Goal: Task Accomplishment & Management: Manage account settings

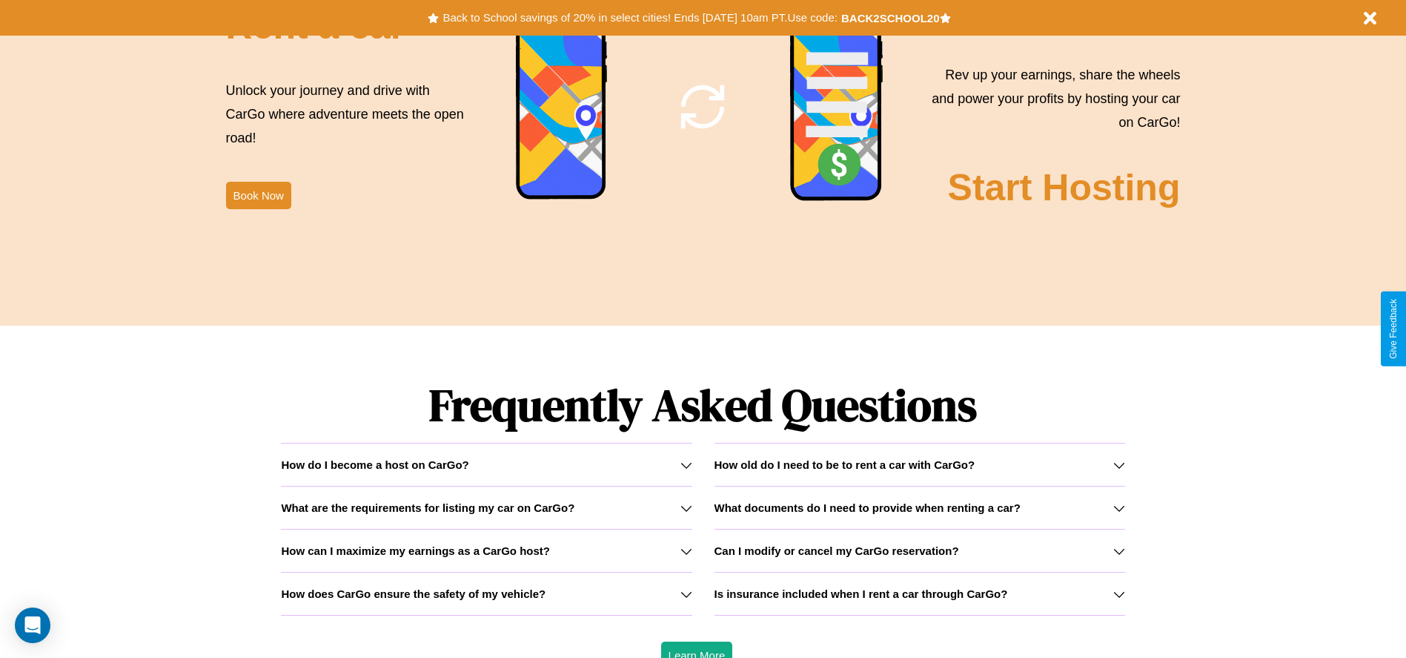
scroll to position [2127, 0]
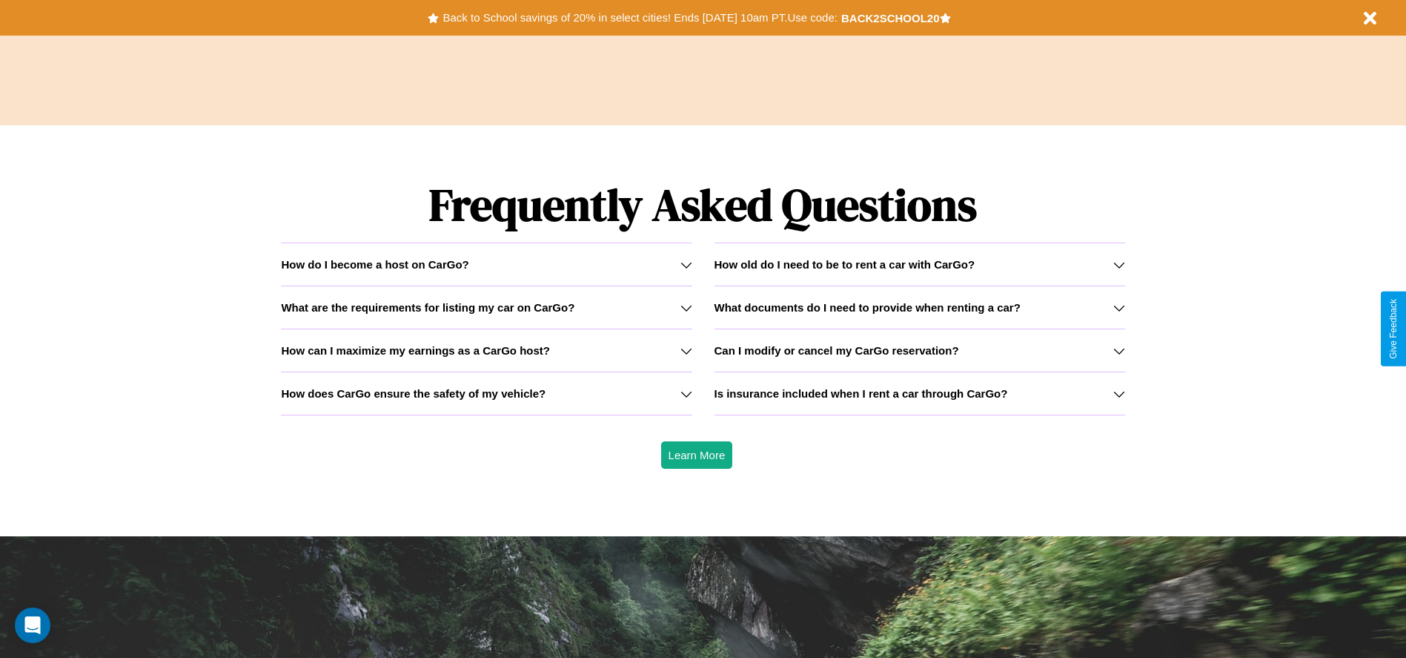
click at [486, 307] on h3 "What are the requirements for listing my car on CarGo?" at bounding box center [428, 307] width 294 height 13
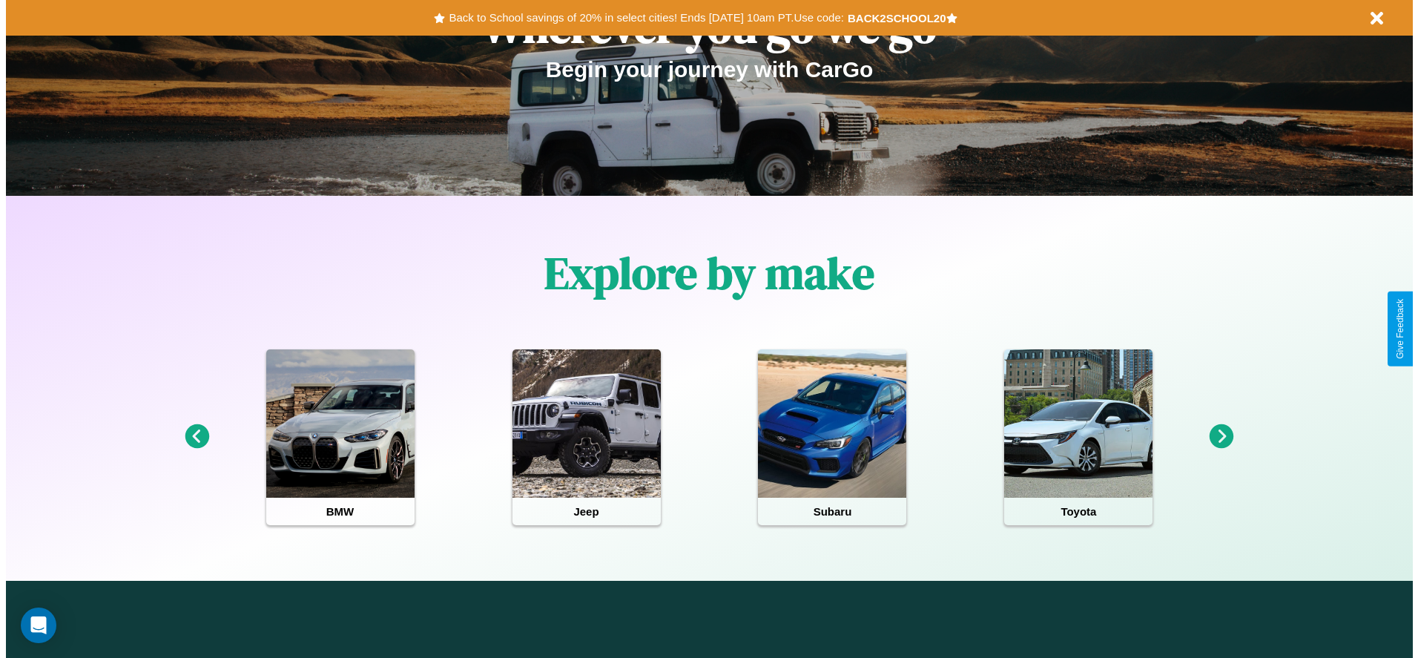
scroll to position [0, 0]
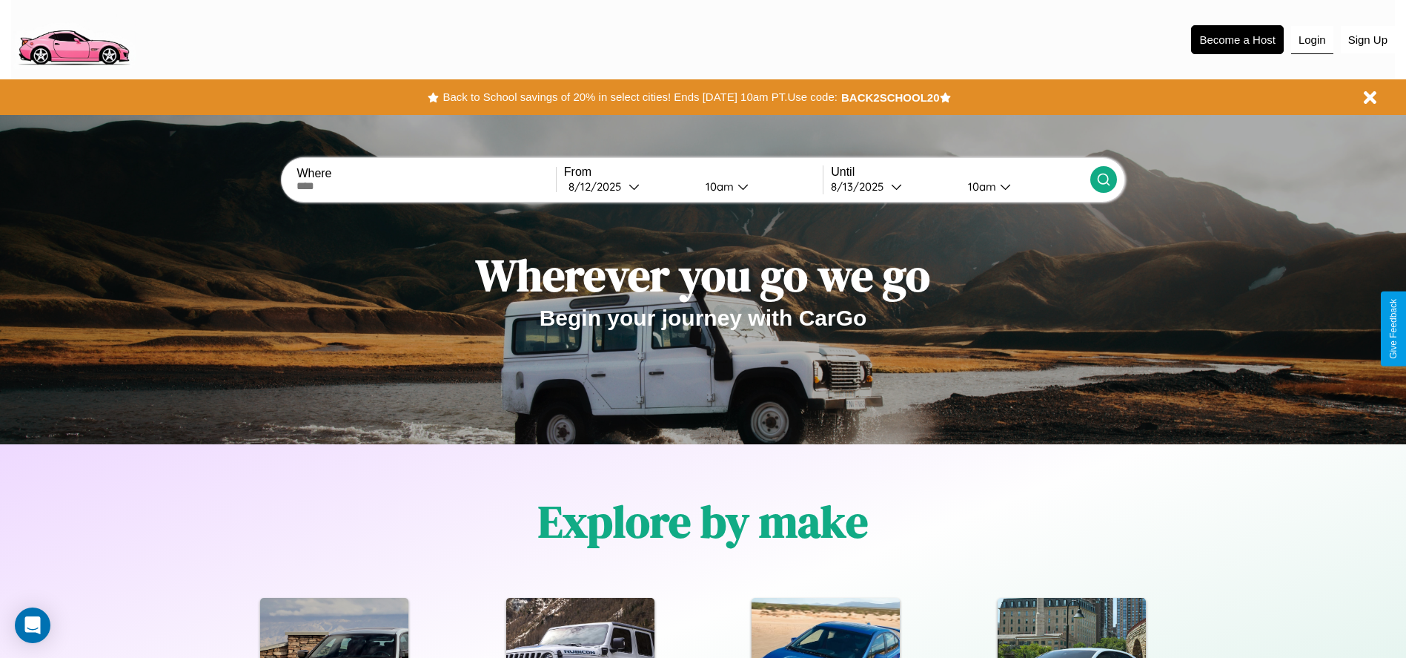
click at [1312, 39] on button "Login" at bounding box center [1312, 40] width 42 height 28
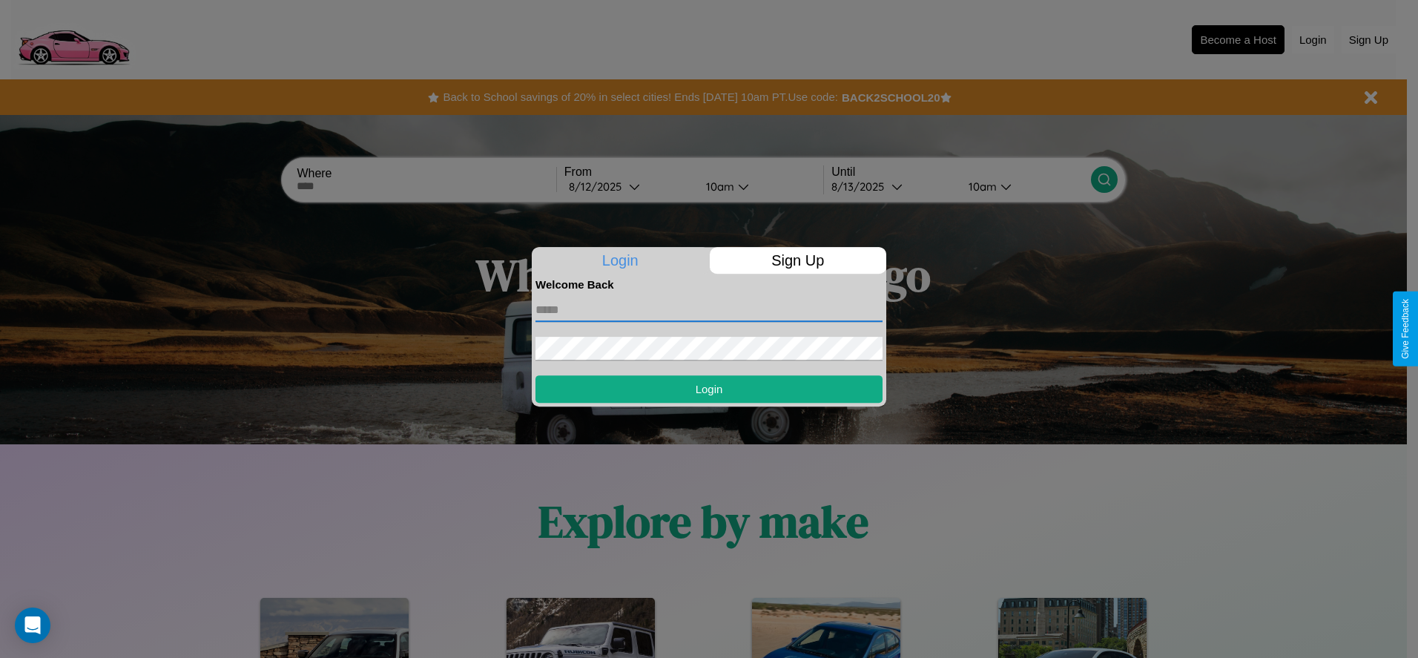
click at [709, 309] on input "text" at bounding box center [708, 310] width 347 height 24
type input "**********"
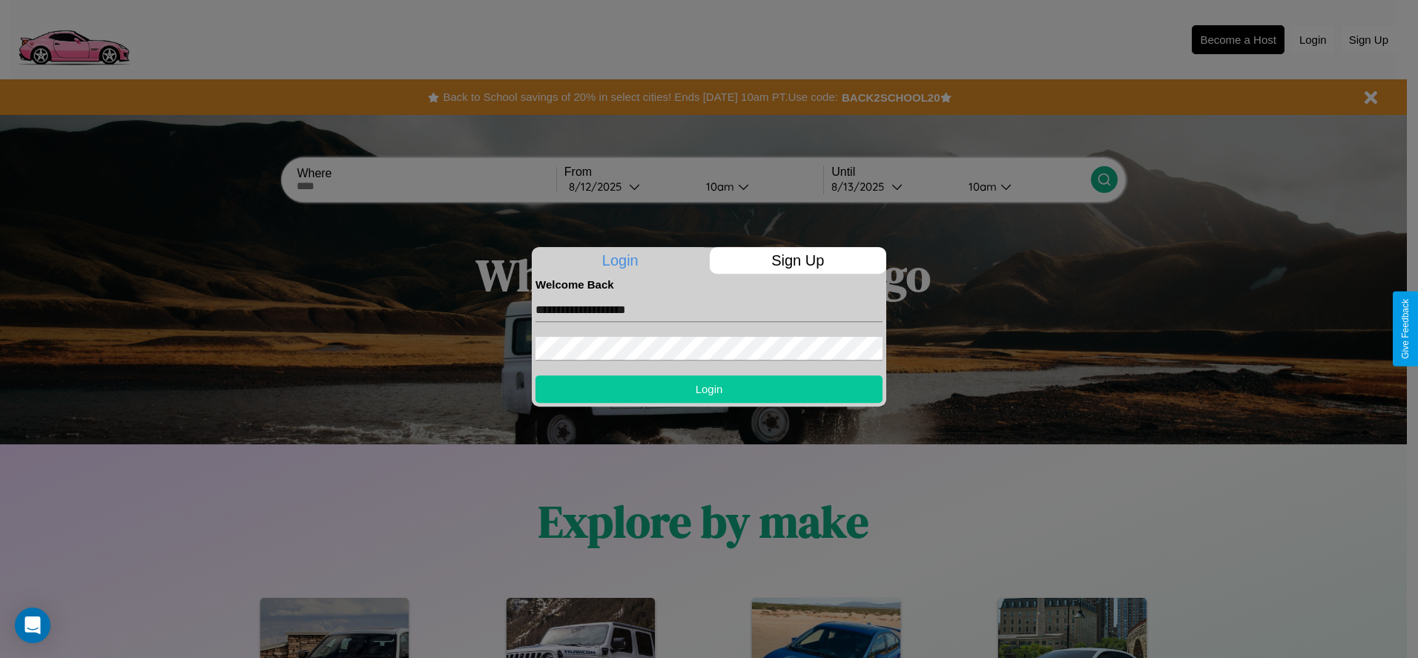
click at [709, 388] on button "Login" at bounding box center [708, 388] width 347 height 27
